Goal: Manage account settings

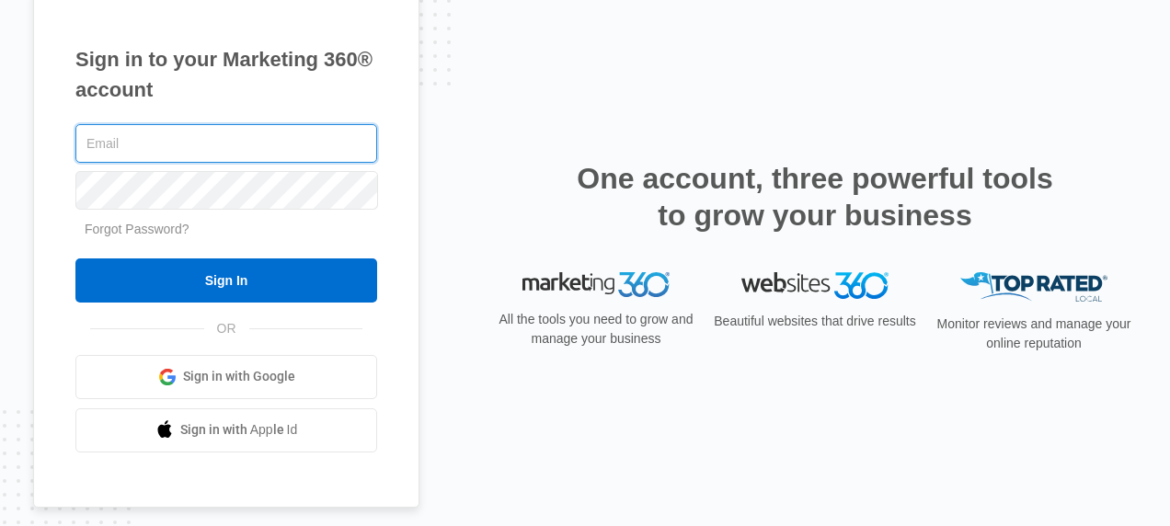
click at [192, 149] on input "text" at bounding box center [226, 143] width 302 height 39
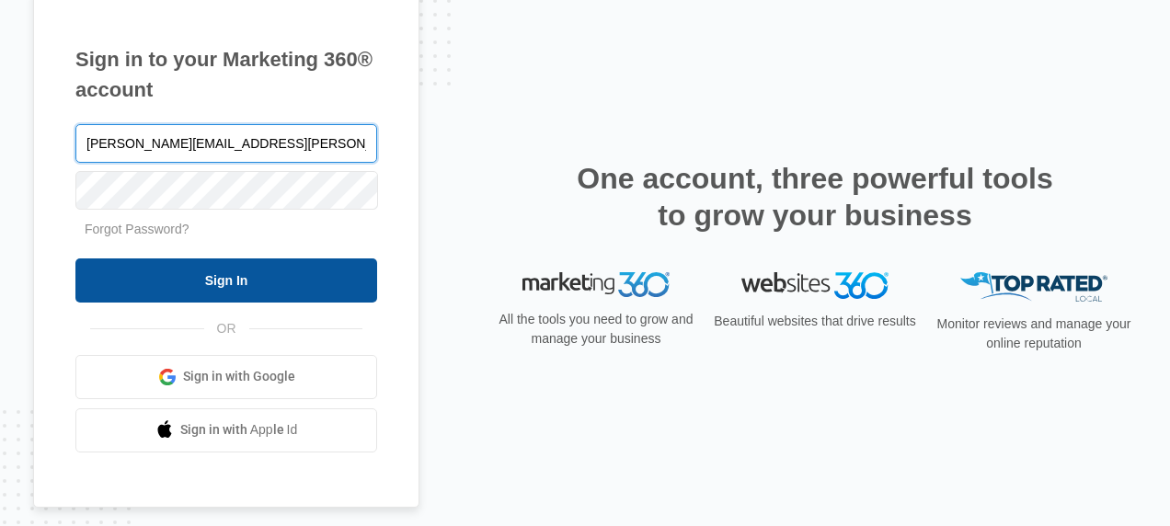
type input "[PERSON_NAME][EMAIL_ADDRESS][PERSON_NAME][DOMAIN_NAME]"
click at [310, 289] on input "Sign In" at bounding box center [226, 280] width 302 height 44
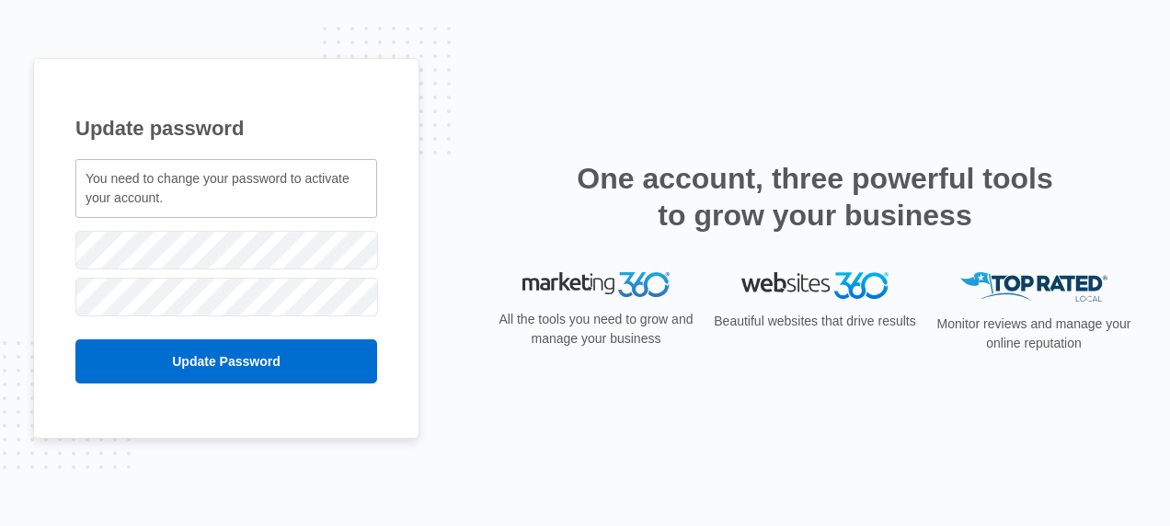
click at [452, 219] on div "Update password You need to change your password to activate your account. [PER…" at bounding box center [585, 263] width 1104 height 410
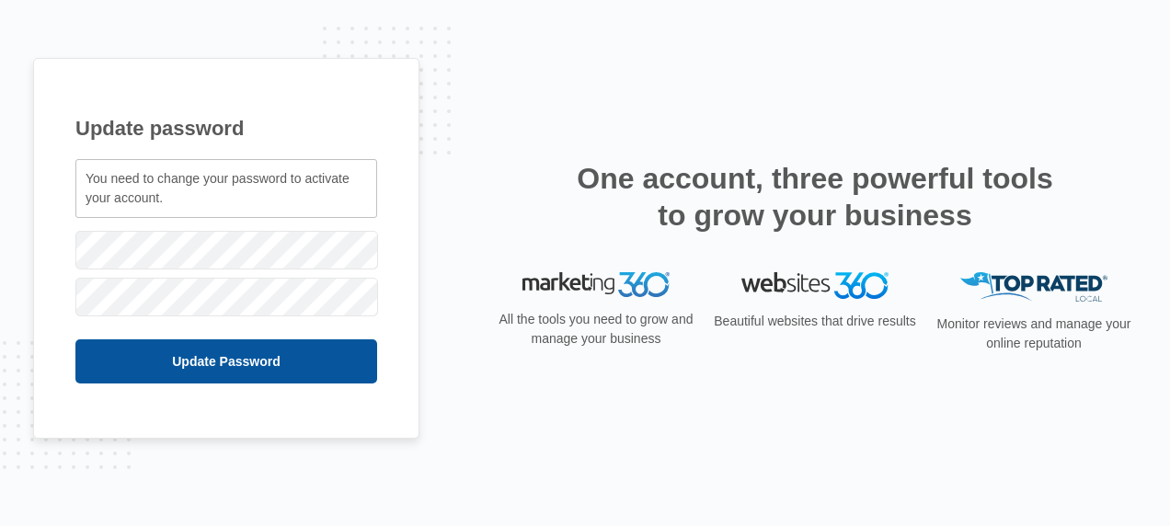
click at [359, 357] on input "Update Password" at bounding box center [226, 361] width 302 height 44
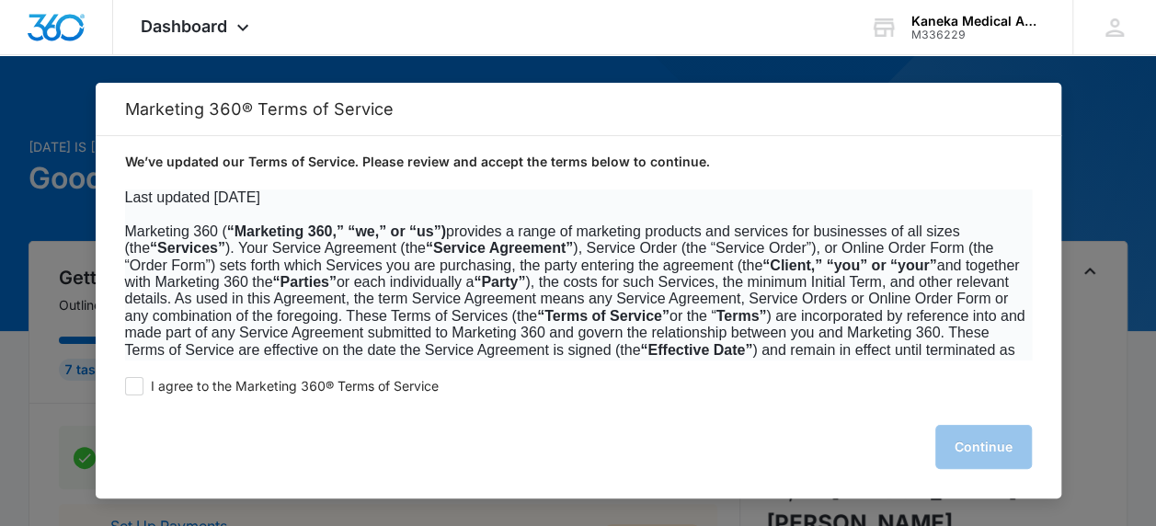
scroll to position [12082, 0]
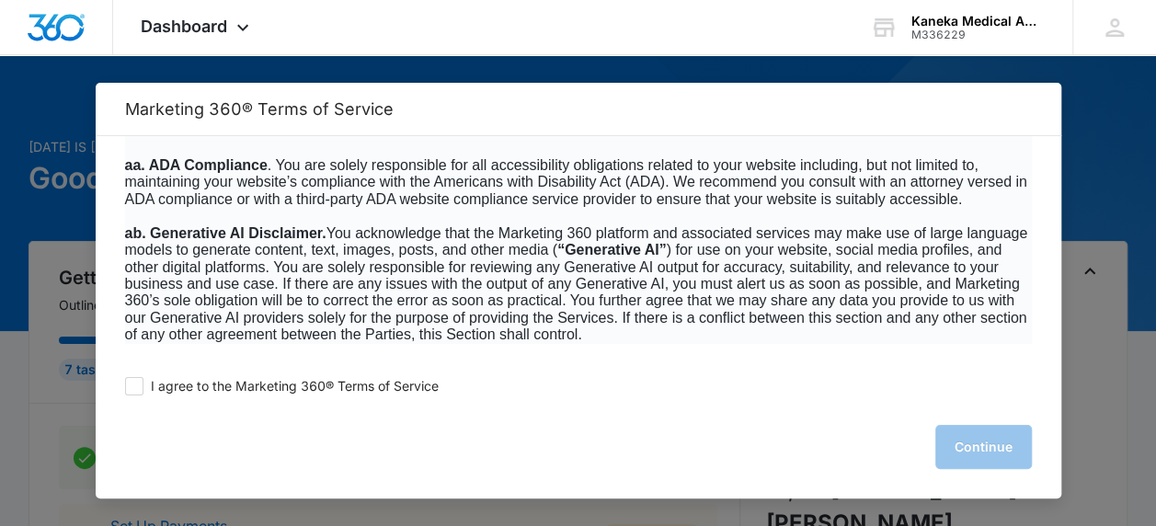
click at [118, 390] on div "I agree to the Marketing 360® Terms of Service Continue" at bounding box center [579, 430] width 966 height 138
click at [132, 386] on span at bounding box center [134, 386] width 18 height 18
click at [132, 386] on input "I agree to the Marketing 360® Terms of Service" at bounding box center [134, 386] width 18 height 18
checkbox input "true"
click at [982, 451] on button "Continue" at bounding box center [983, 447] width 97 height 44
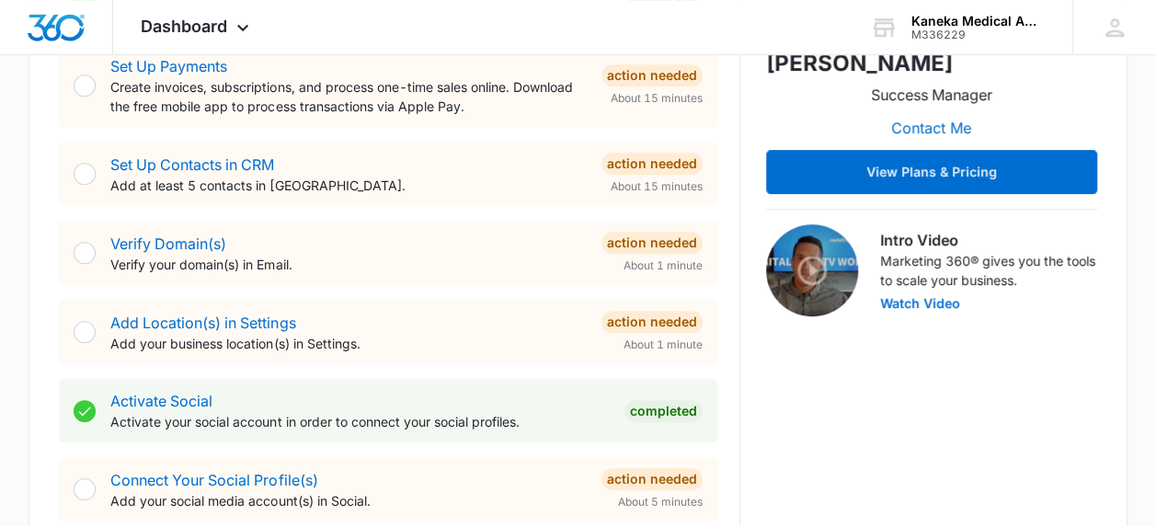
scroll to position [0, 0]
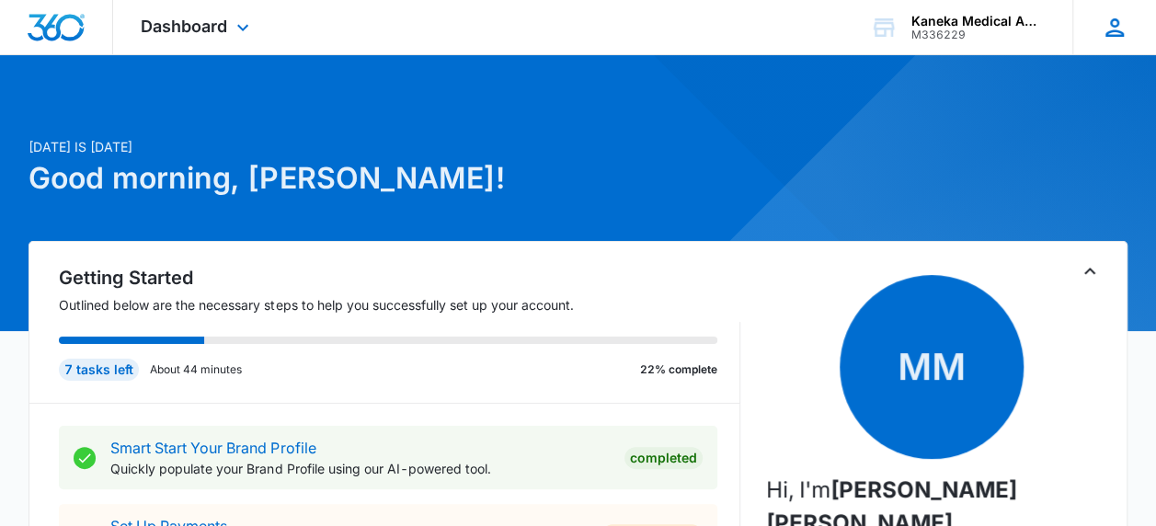
click at [1117, 27] on icon at bounding box center [1115, 28] width 28 height 28
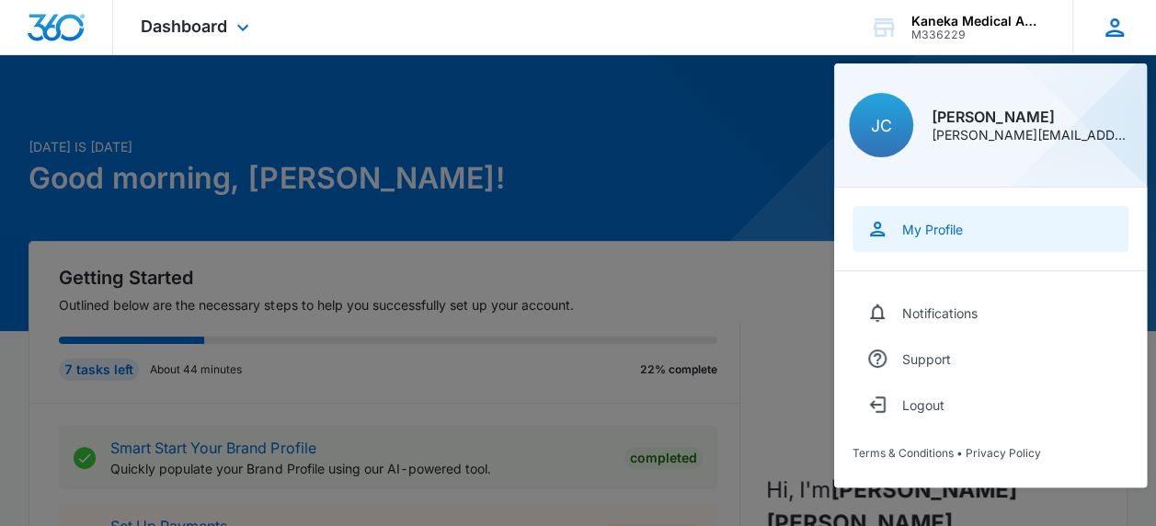
click at [942, 218] on link "My Profile" at bounding box center [991, 229] width 276 height 46
